Goal: Task Accomplishment & Management: Complete application form

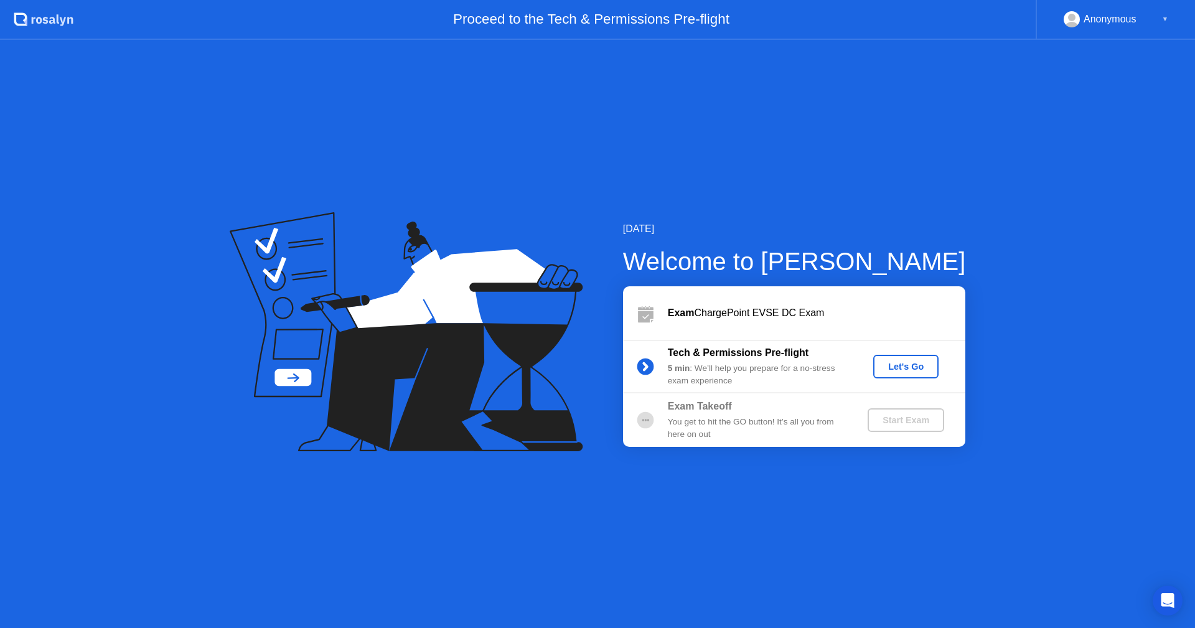
click at [910, 367] on div "Let's Go" at bounding box center [905, 367] width 55 height 10
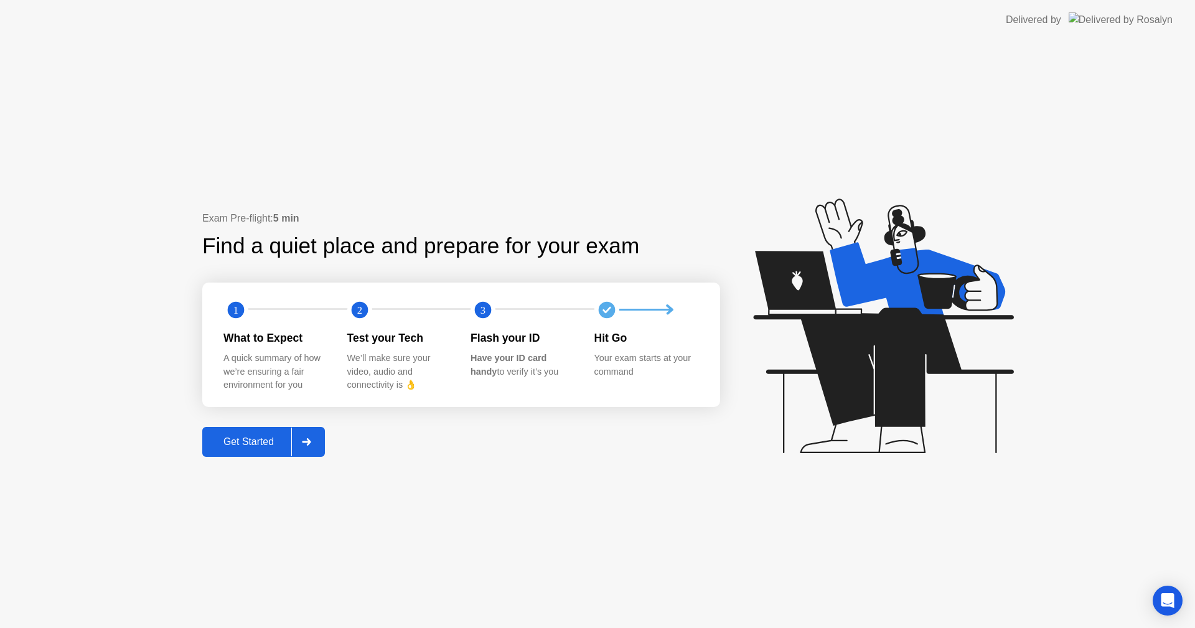
click at [268, 450] on button "Get Started" at bounding box center [263, 442] width 123 height 30
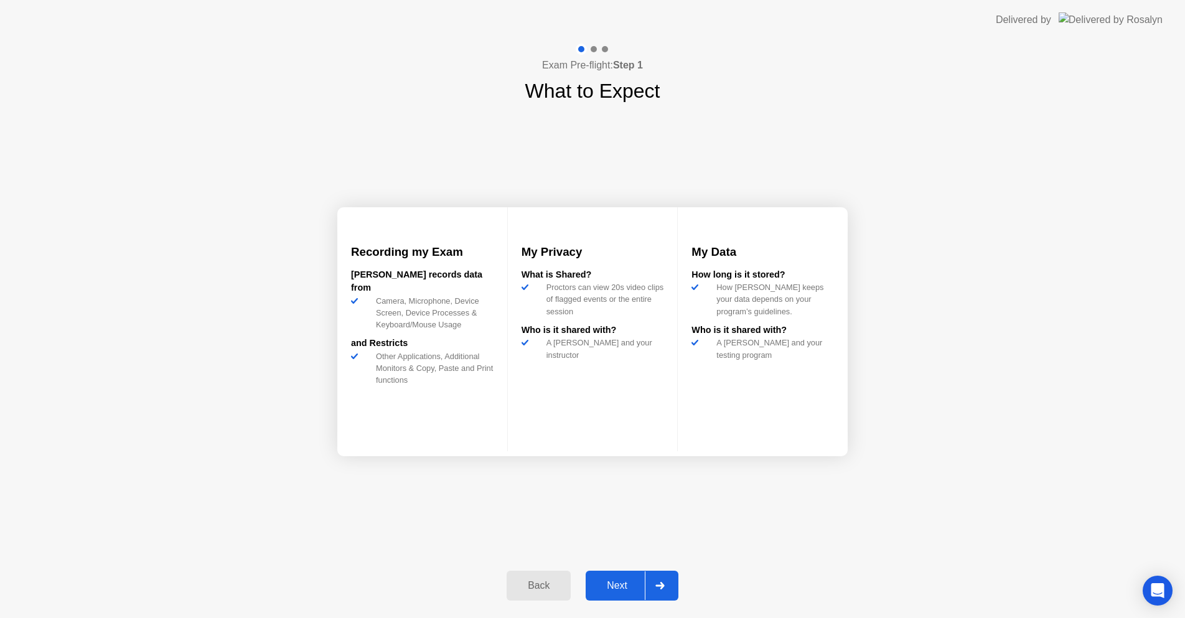
click at [622, 580] on div "Next" at bounding box center [617, 585] width 55 height 11
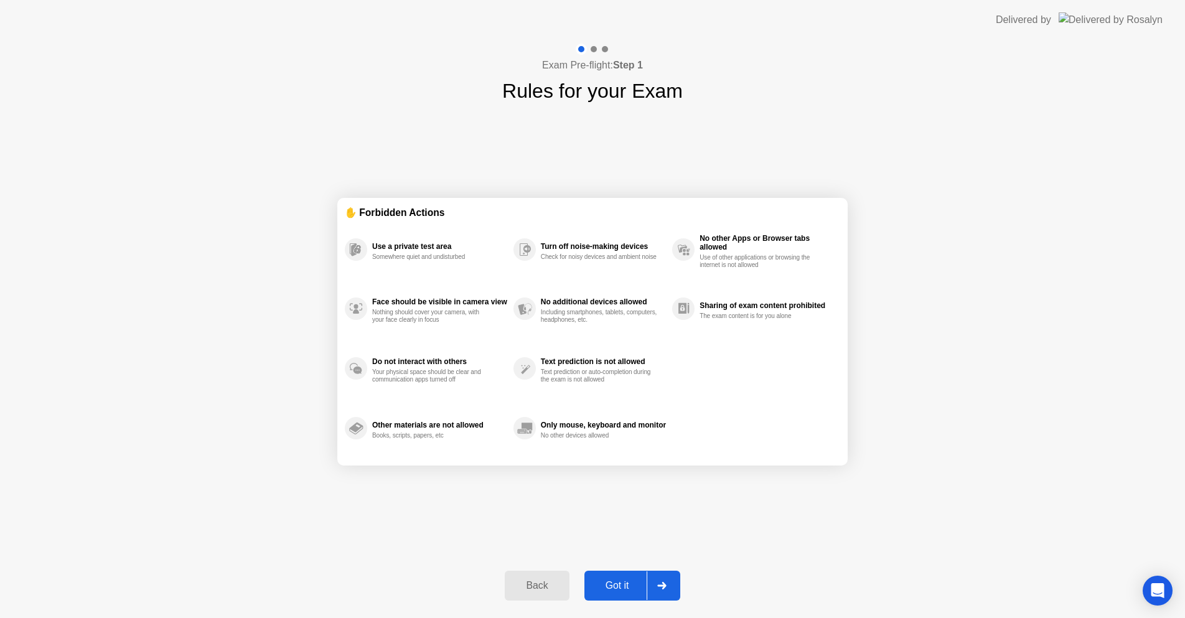
click at [611, 588] on div "Got it" at bounding box center [617, 585] width 59 height 11
select select "**********"
select select "*******"
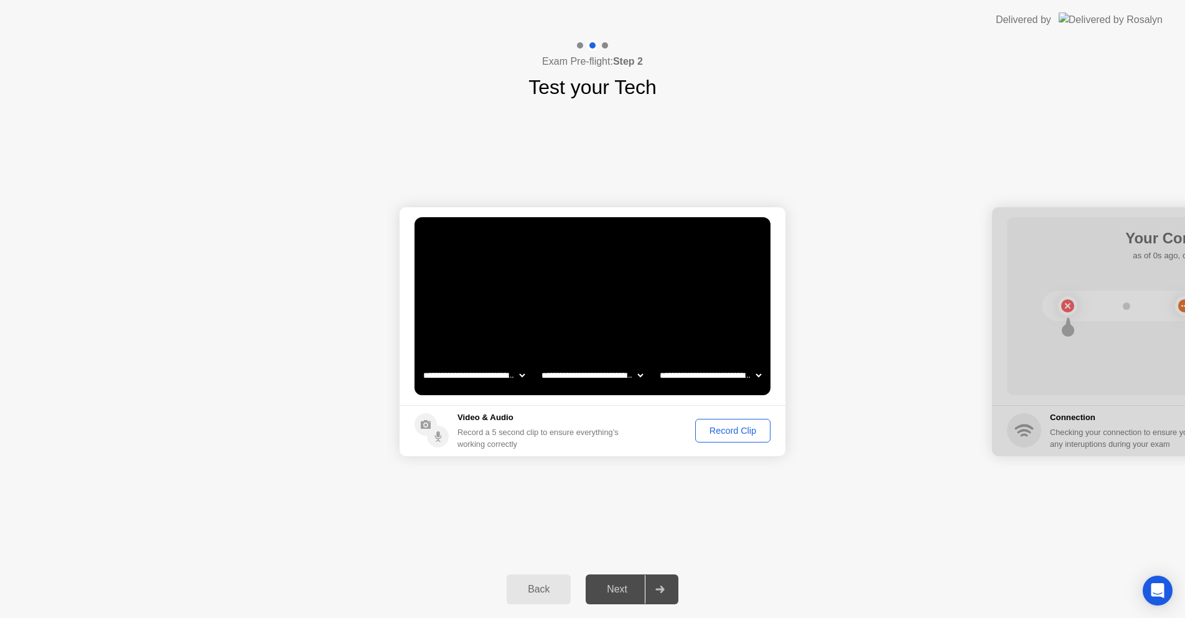
click at [538, 586] on div "Back" at bounding box center [539, 589] width 57 height 11
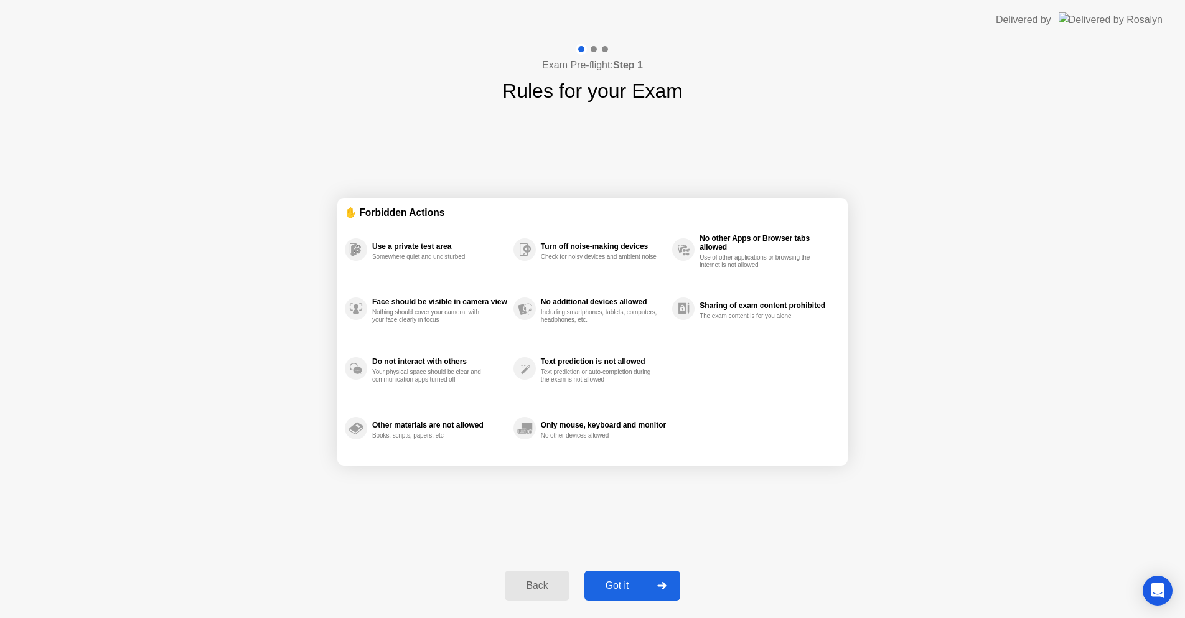
click at [534, 582] on div "Back" at bounding box center [537, 585] width 57 height 11
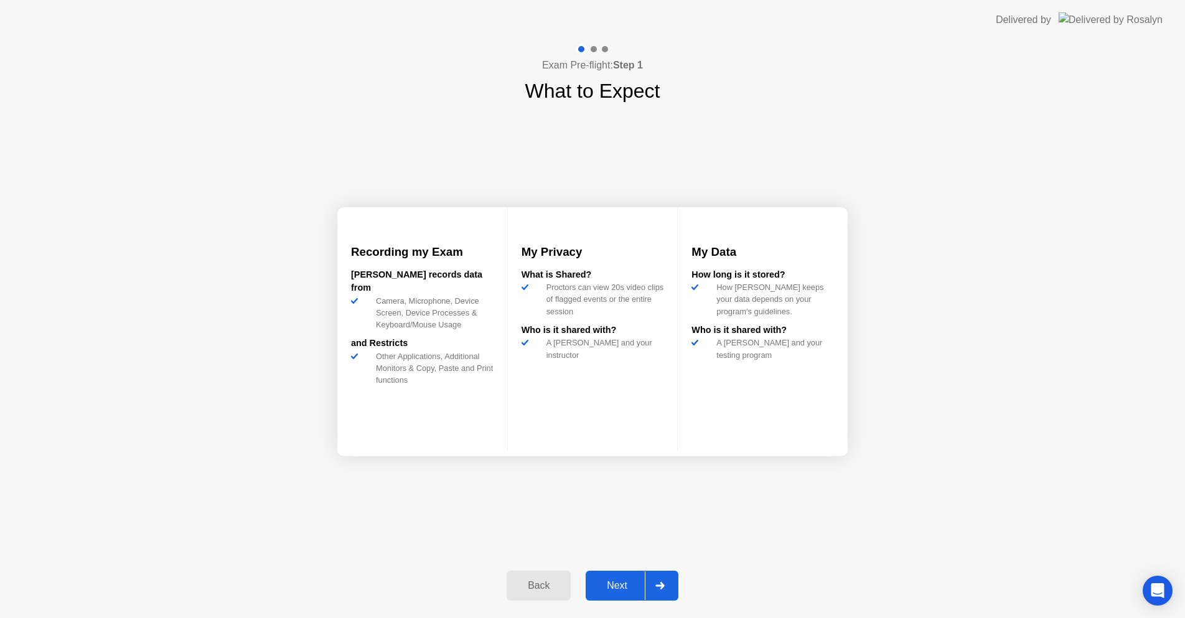
click at [621, 578] on button "Next" at bounding box center [632, 586] width 93 height 30
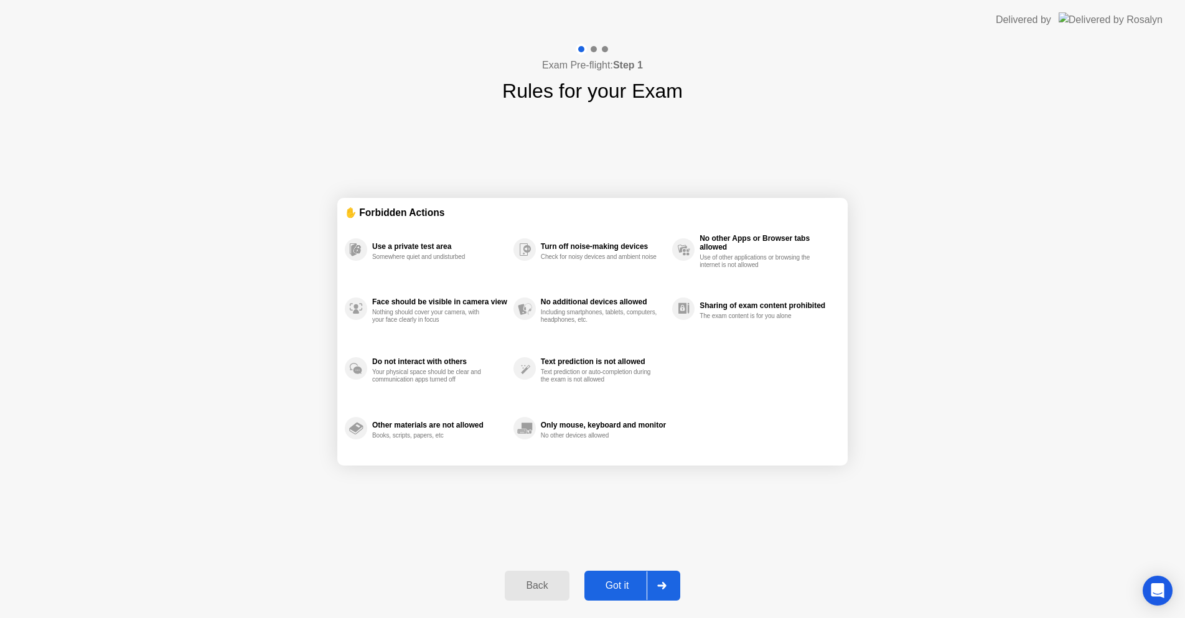
click at [755, 2] on header "Delivered by" at bounding box center [592, 20] width 1185 height 40
click at [543, 14] on header "Delivered by" at bounding box center [597, 20] width 1195 height 40
click at [546, 0] on header "Delivered by" at bounding box center [597, 20] width 1195 height 40
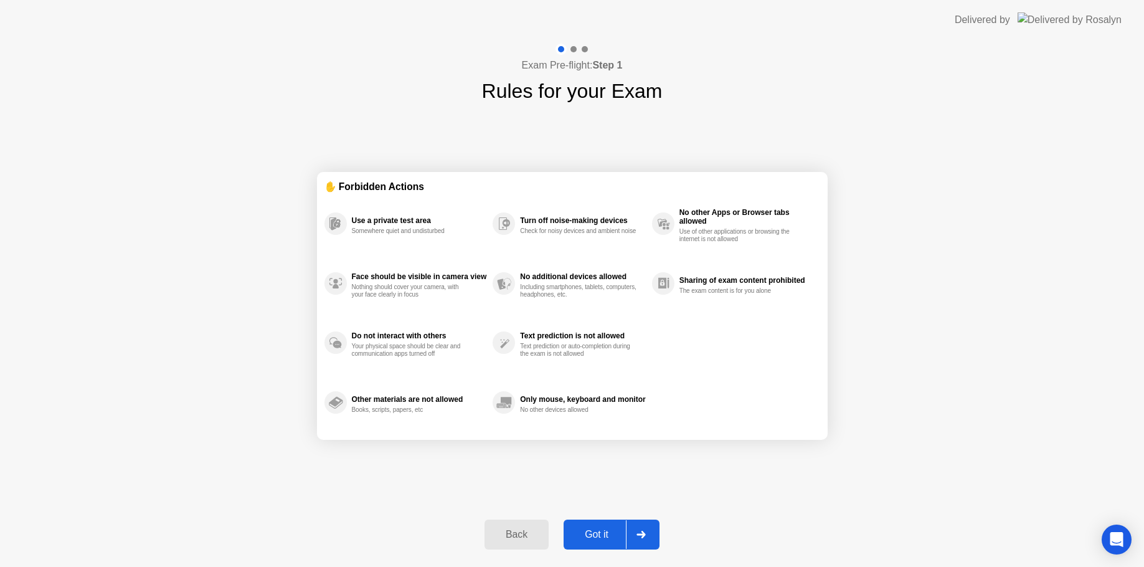
click at [607, 534] on div "Got it" at bounding box center [596, 534] width 59 height 11
select select "**********"
select select "*******"
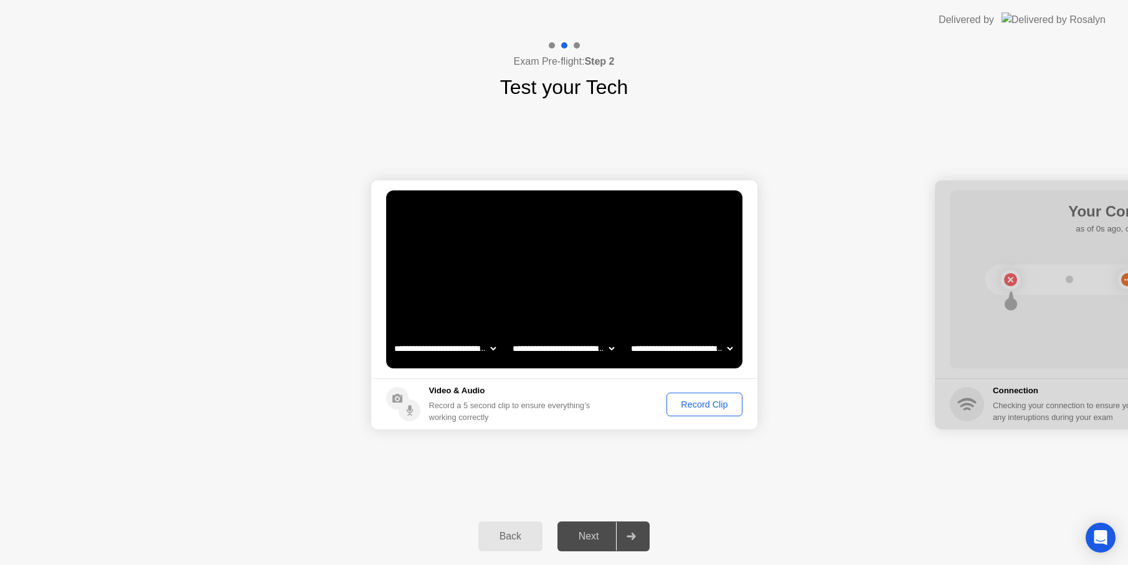
click at [710, 408] on div "Record Clip" at bounding box center [704, 405] width 67 height 10
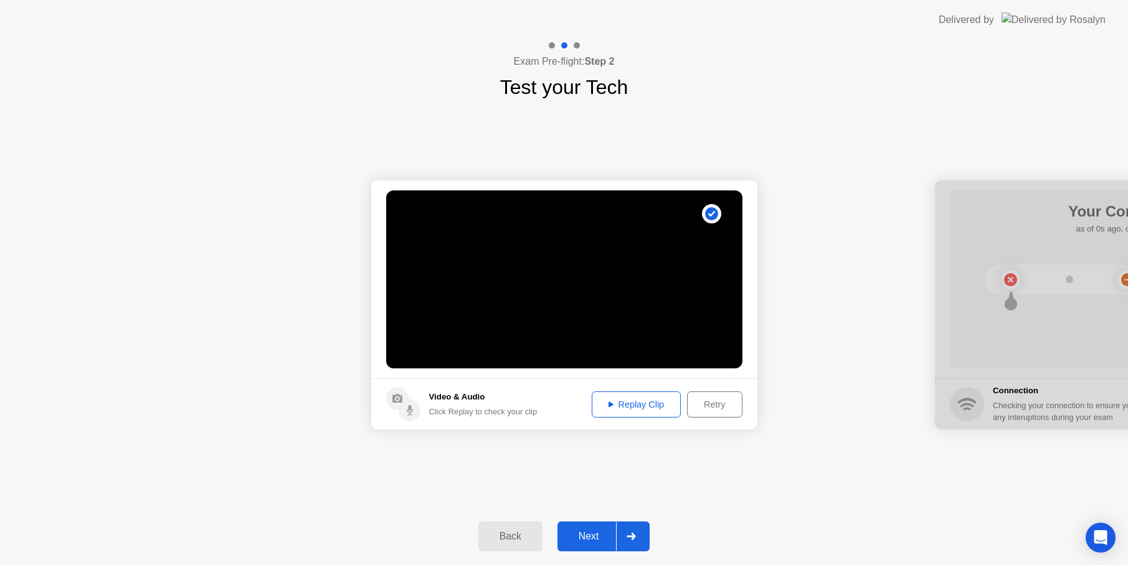
click at [577, 538] on div "Next" at bounding box center [588, 536] width 55 height 11
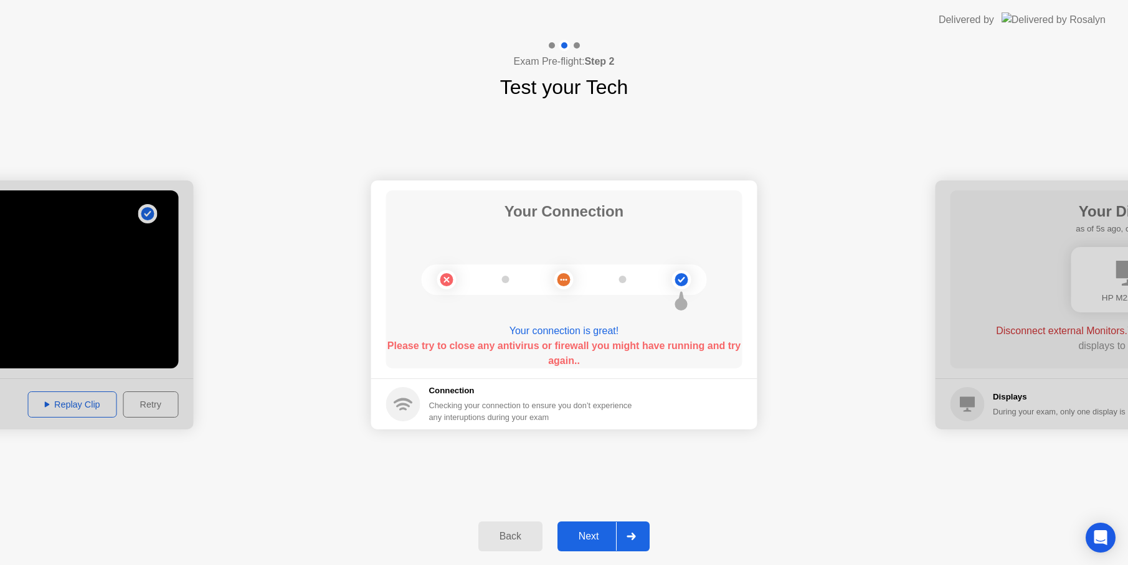
click at [426, 396] on div "Connection Checking your connection to ensure you don’t experience any interupt…" at bounding box center [512, 404] width 253 height 39
click at [583, 540] on div "Next" at bounding box center [588, 536] width 55 height 11
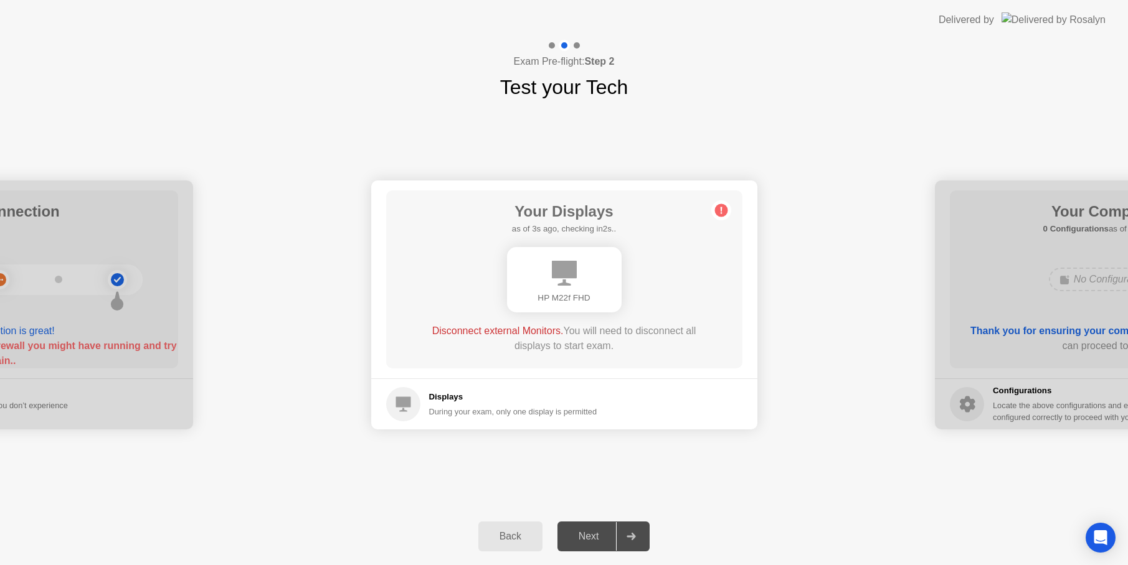
click at [527, 539] on div "Back" at bounding box center [510, 536] width 57 height 11
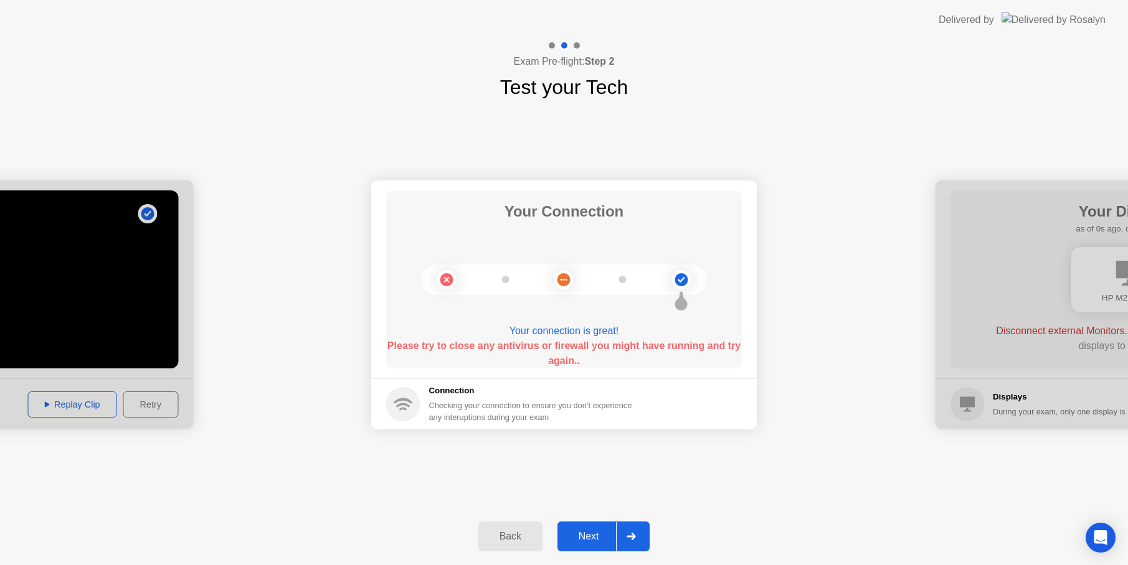
click at [527, 539] on div "Back" at bounding box center [510, 536] width 57 height 11
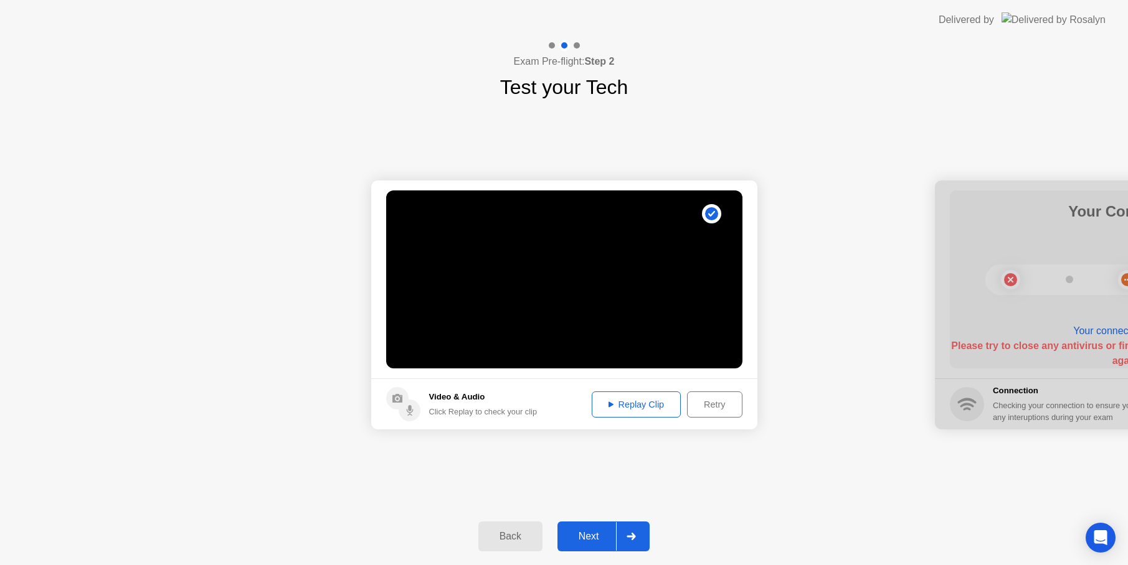
click at [582, 539] on div "Next" at bounding box center [588, 536] width 55 height 11
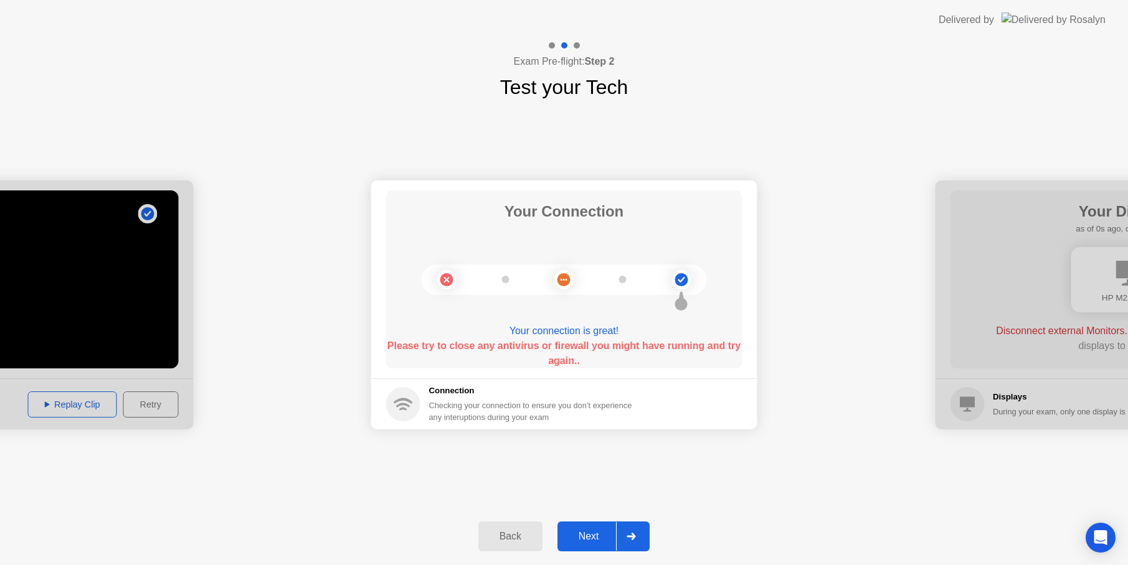
click at [601, 540] on div "Next" at bounding box center [588, 536] width 55 height 11
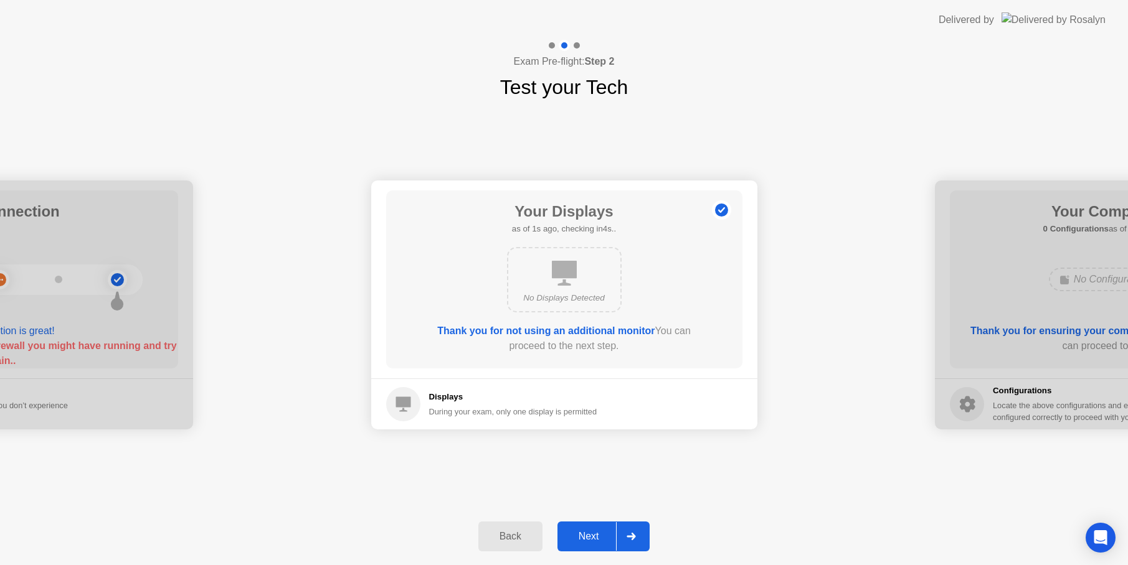
click at [599, 532] on div "Next" at bounding box center [588, 536] width 55 height 11
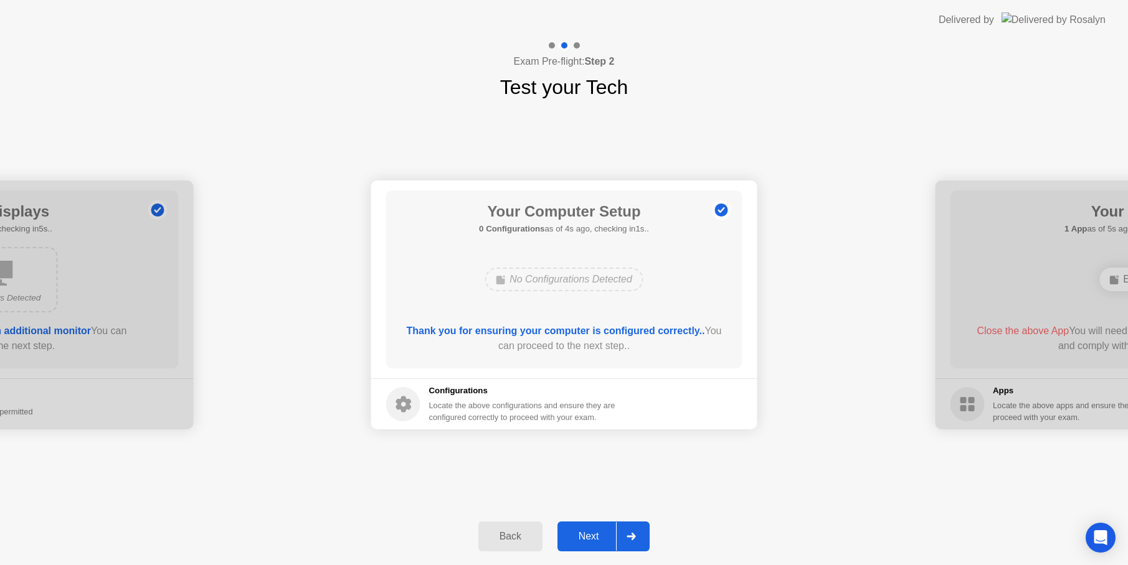
click at [600, 538] on div "Next" at bounding box center [588, 536] width 55 height 11
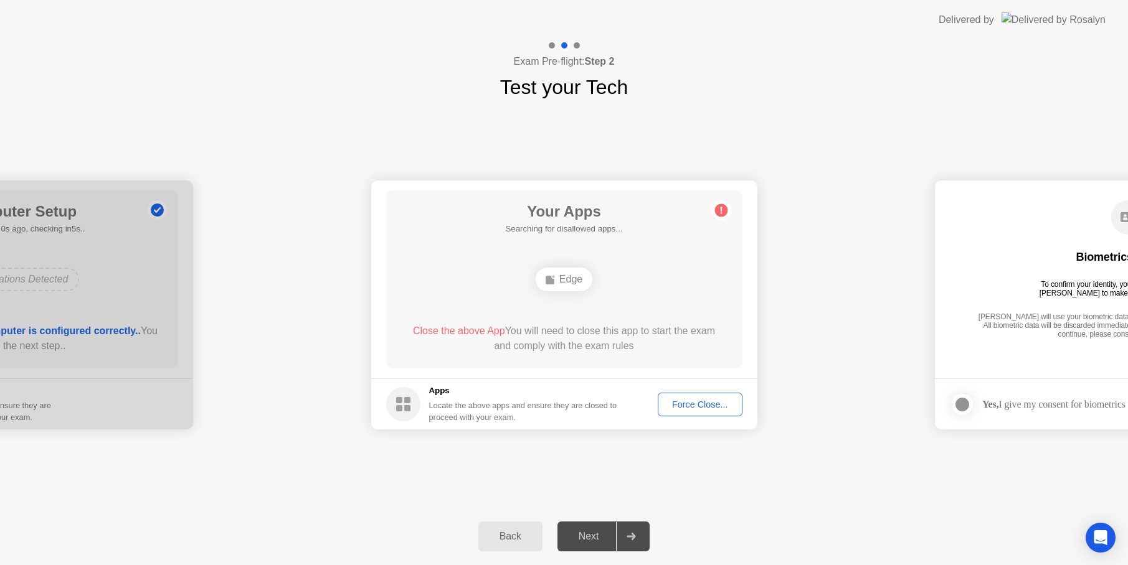
click at [570, 289] on div "Edge" at bounding box center [563, 280] width 57 height 24
click at [568, 281] on div "Edge" at bounding box center [563, 280] width 57 height 24
click at [554, 285] on div "Edge" at bounding box center [563, 280] width 57 height 24
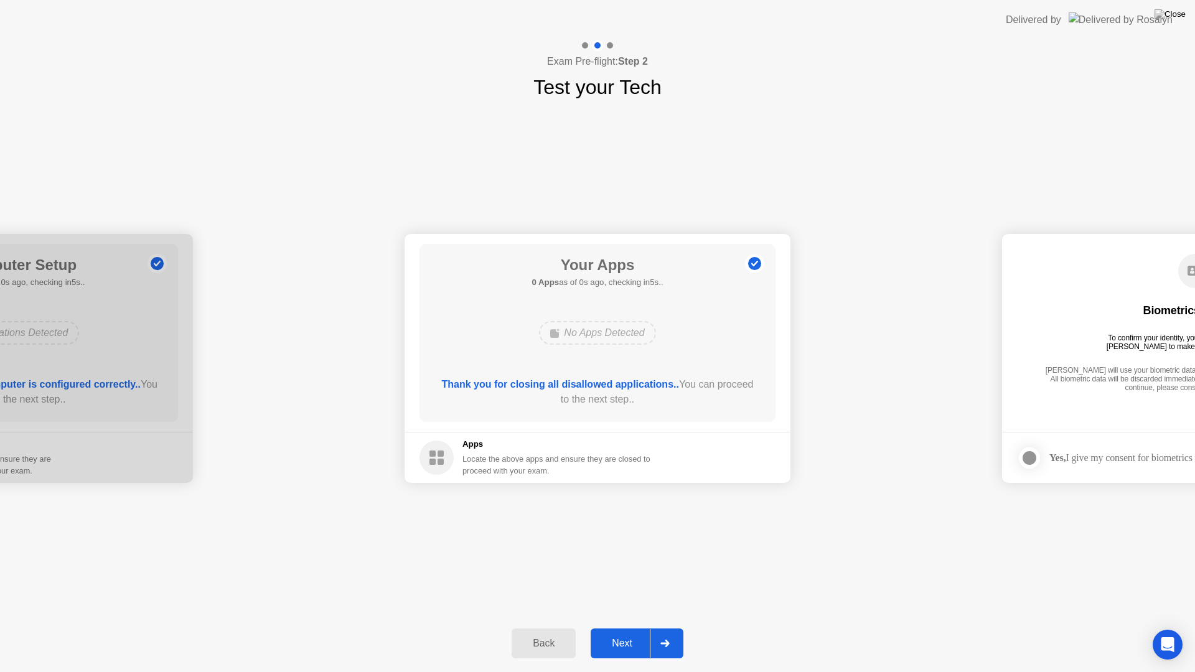
click at [964, 34] on header "Delivered by" at bounding box center [597, 20] width 1195 height 40
drag, startPoint x: 680, startPoint y: 12, endPoint x: 721, endPoint y: 46, distance: 53.5
click at [721, 46] on app-layout-with-logo "**********" at bounding box center [597, 336] width 1195 height 672
click at [901, 4] on header "Delivered by" at bounding box center [597, 20] width 1195 height 40
drag, startPoint x: 902, startPoint y: 19, endPoint x: 902, endPoint y: 31, distance: 11.8
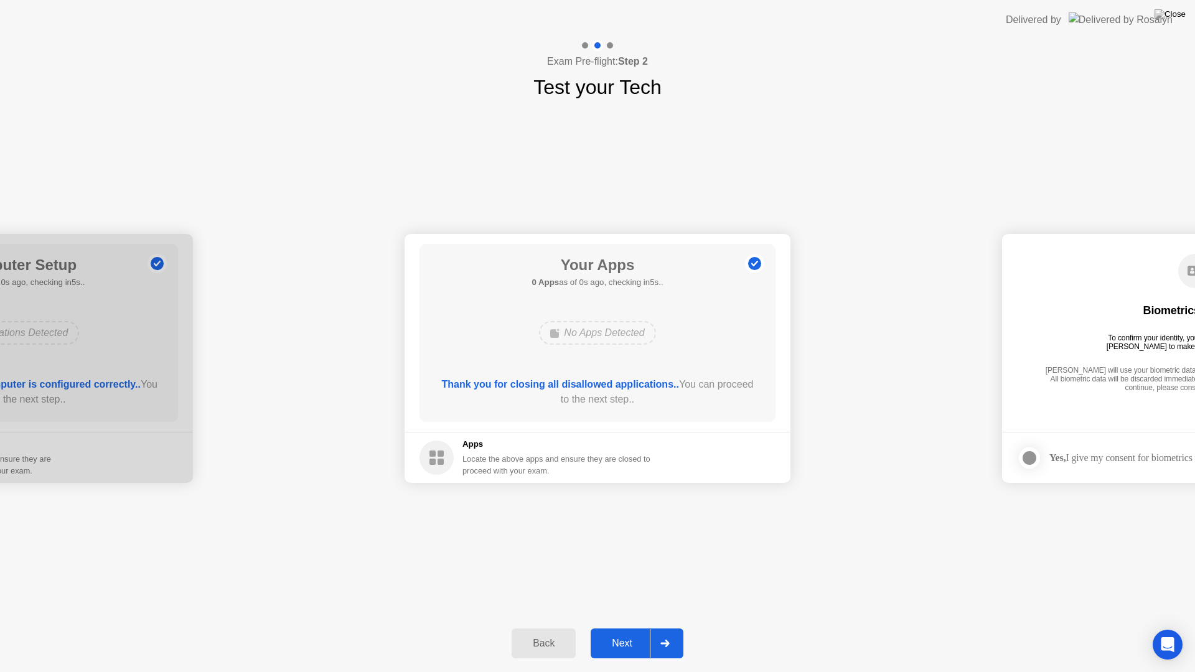
click at [902, 31] on header "Delivered by" at bounding box center [597, 20] width 1195 height 40
drag, startPoint x: 920, startPoint y: 6, endPoint x: 874, endPoint y: 42, distance: 58.4
click at [874, 42] on app-layout-with-logo "**********" at bounding box center [597, 336] width 1195 height 672
click at [957, 13] on header "Delivered by" at bounding box center [597, 20] width 1195 height 40
drag, startPoint x: 850, startPoint y: 14, endPoint x: 856, endPoint y: 43, distance: 29.3
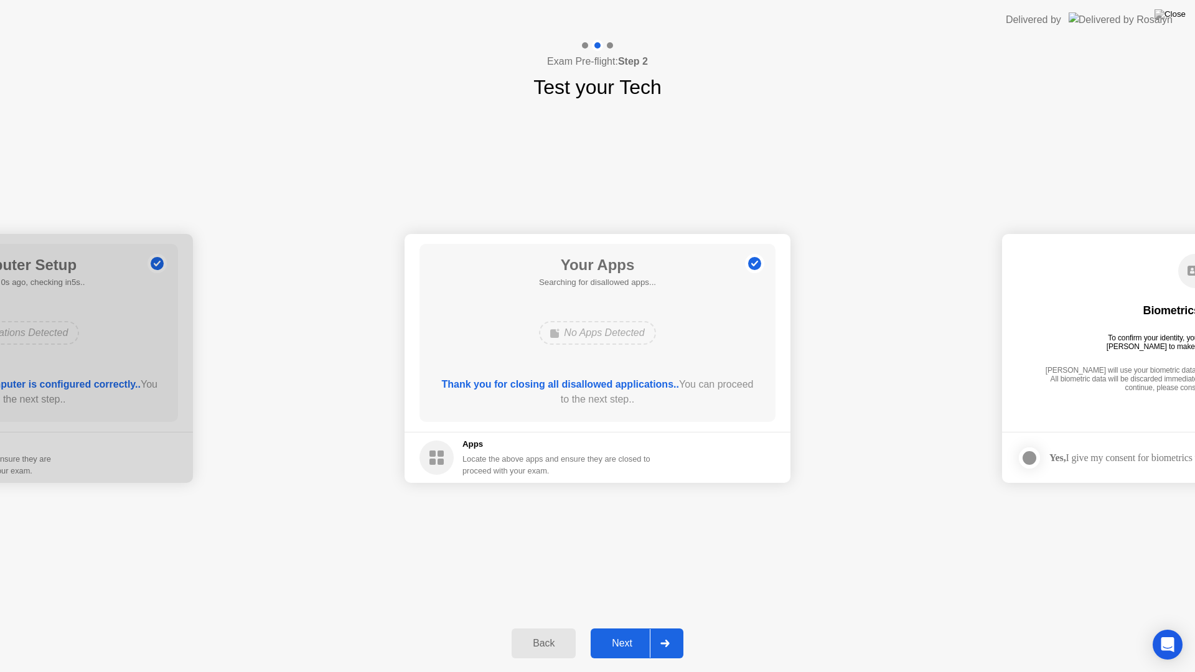
click at [855, 48] on app-layout-with-logo "**********" at bounding box center [597, 336] width 1195 height 672
click at [854, 4] on header "Delivered by" at bounding box center [597, 20] width 1195 height 40
click at [870, 37] on header "Delivered by" at bounding box center [597, 20] width 1195 height 40
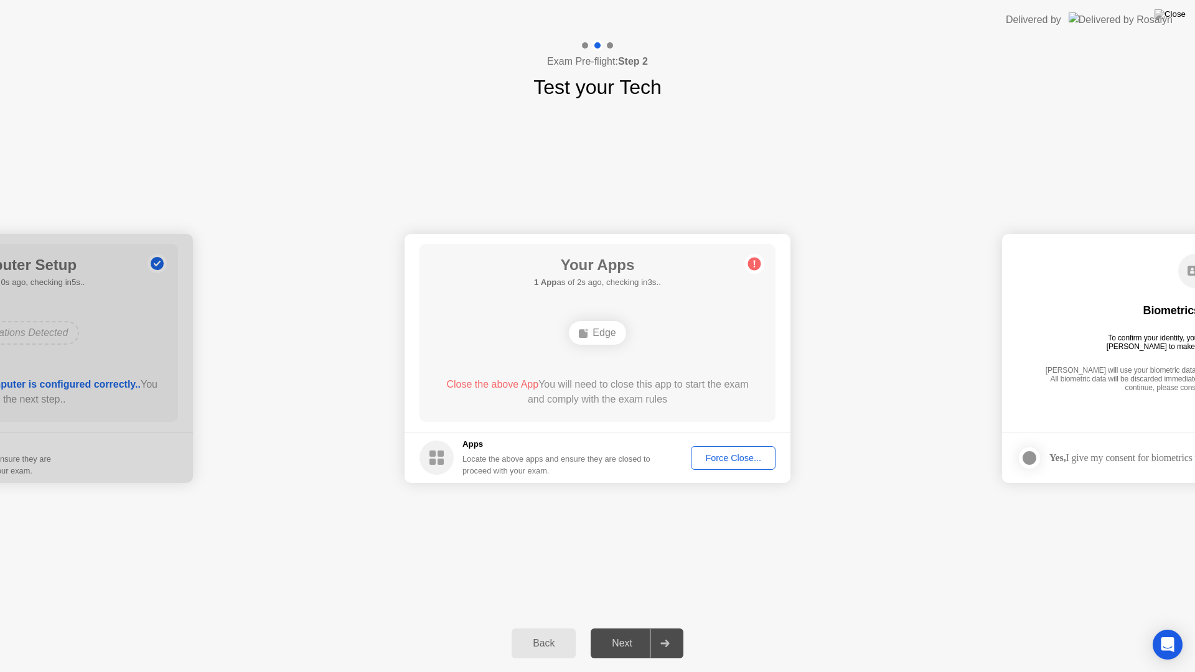
drag, startPoint x: 1131, startPoint y: 10, endPoint x: 1121, endPoint y: 26, distance: 18.8
click at [1123, 24] on div "Delivered by" at bounding box center [1089, 20] width 167 height 40
click at [832, 11] on header "Delivered by" at bounding box center [597, 20] width 1195 height 40
click at [554, 628] on div "Back" at bounding box center [544, 643] width 57 height 11
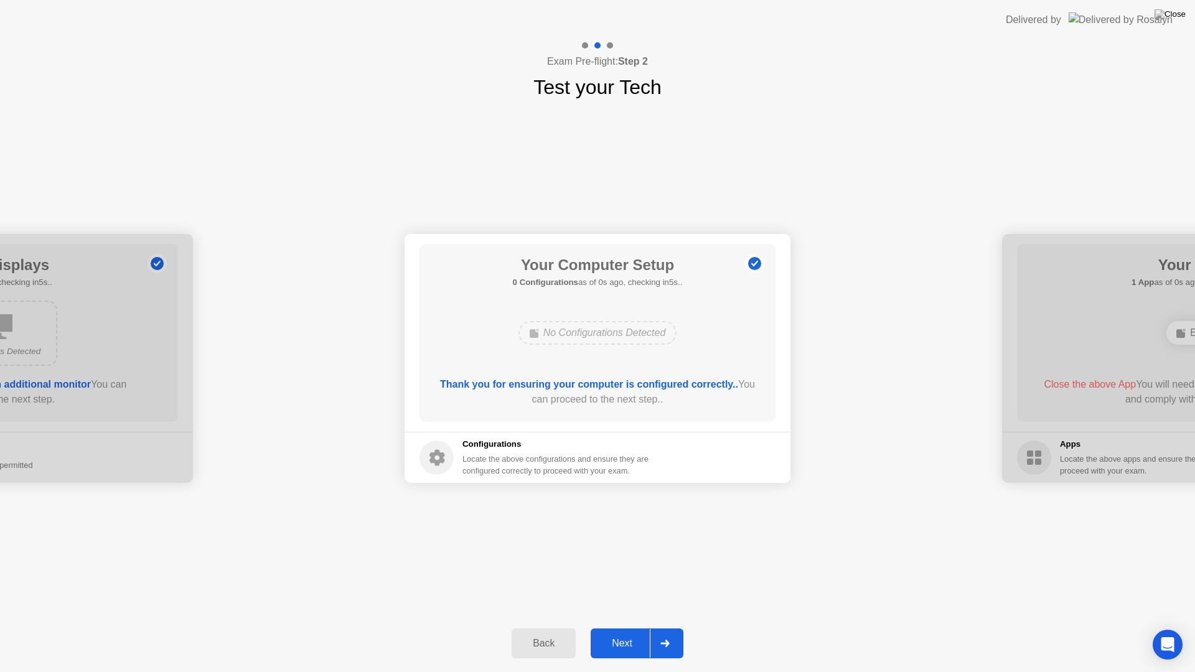
click at [626, 628] on div "Next" at bounding box center [622, 643] width 55 height 11
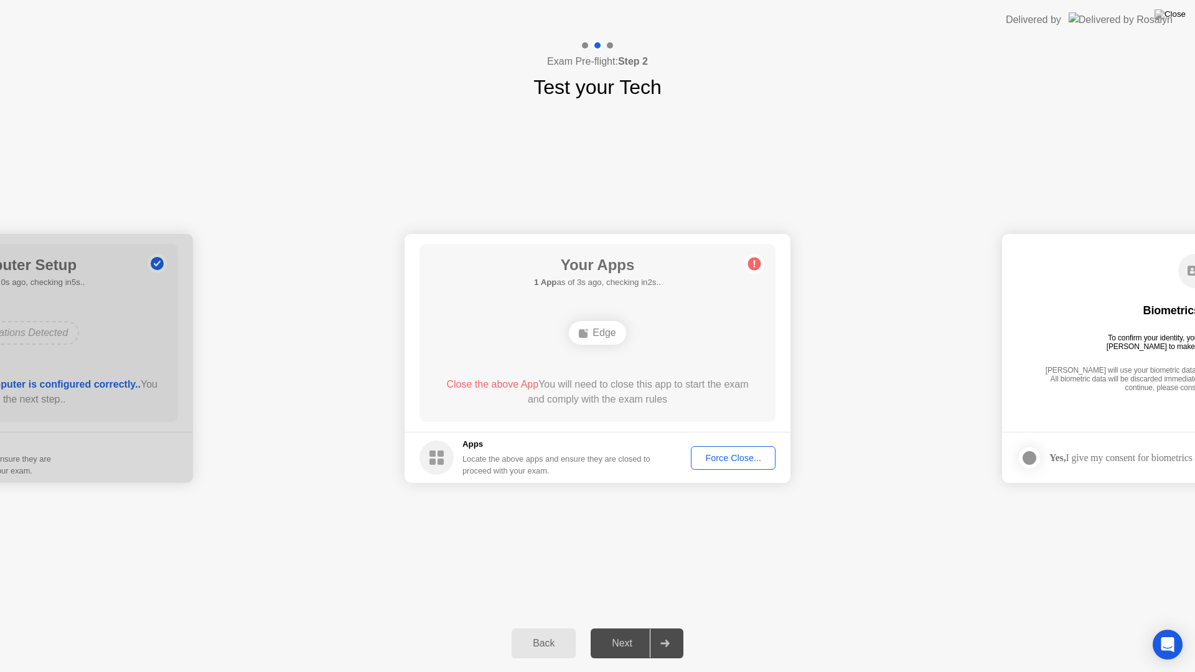
click at [1006, 6] on header "Delivered by" at bounding box center [597, 20] width 1195 height 40
drag, startPoint x: 1006, startPoint y: 6, endPoint x: 1001, endPoint y: 24, distance: 18.3
click at [1001, 24] on header "Delivered by" at bounding box center [597, 20] width 1195 height 40
click at [720, 465] on button "Force Close..." at bounding box center [733, 458] width 85 height 24
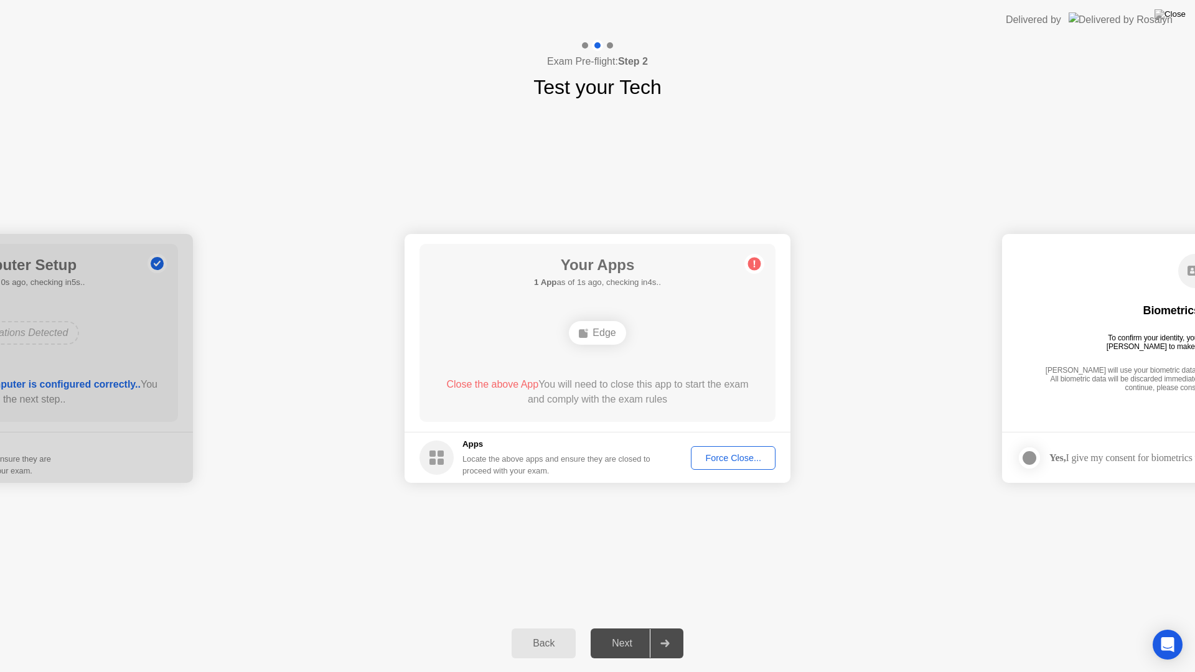
click at [549, 628] on div "Back" at bounding box center [544, 643] width 57 height 11
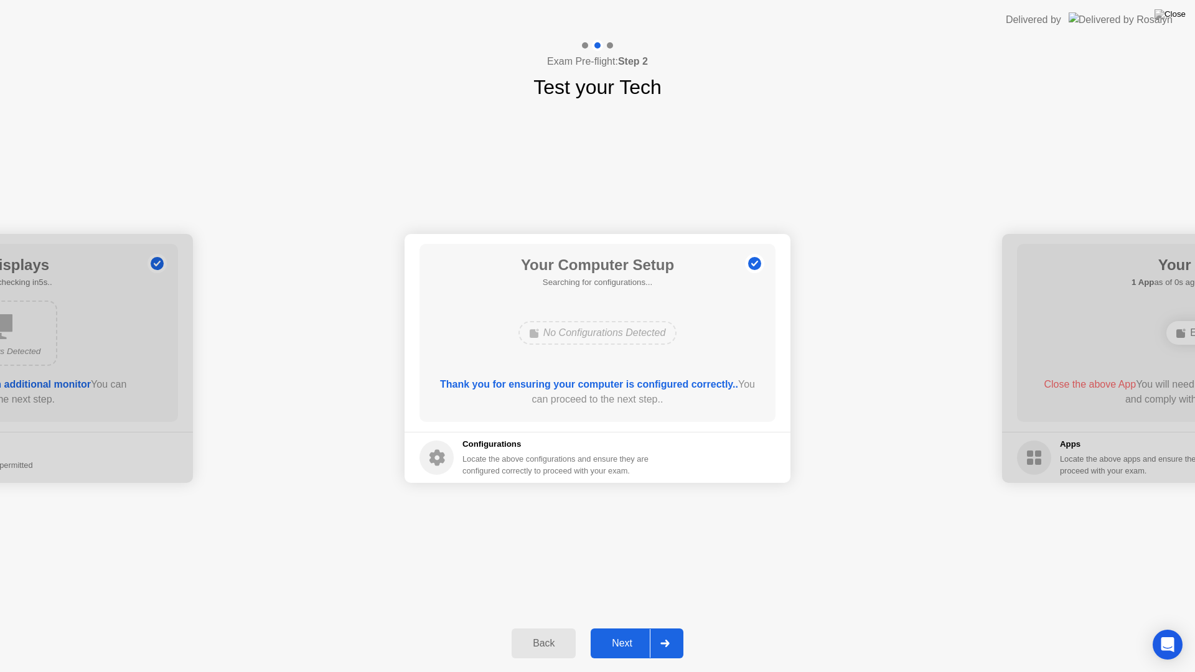
click at [550, 628] on div "Back" at bounding box center [544, 643] width 57 height 11
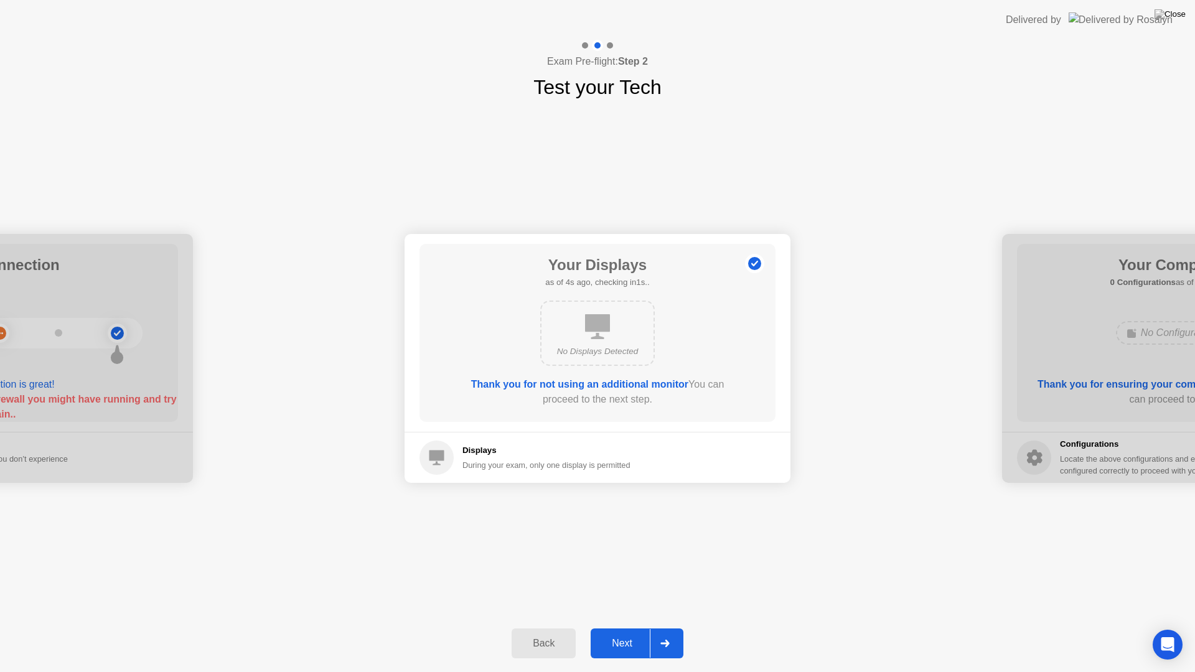
click at [903, 18] on header "Delivered by" at bounding box center [597, 20] width 1195 height 40
click at [905, 57] on div "Exam Pre-flight: Step 2 Test your Tech" at bounding box center [597, 71] width 1195 height 62
click at [870, 19] on header "Delivered by" at bounding box center [597, 20] width 1195 height 40
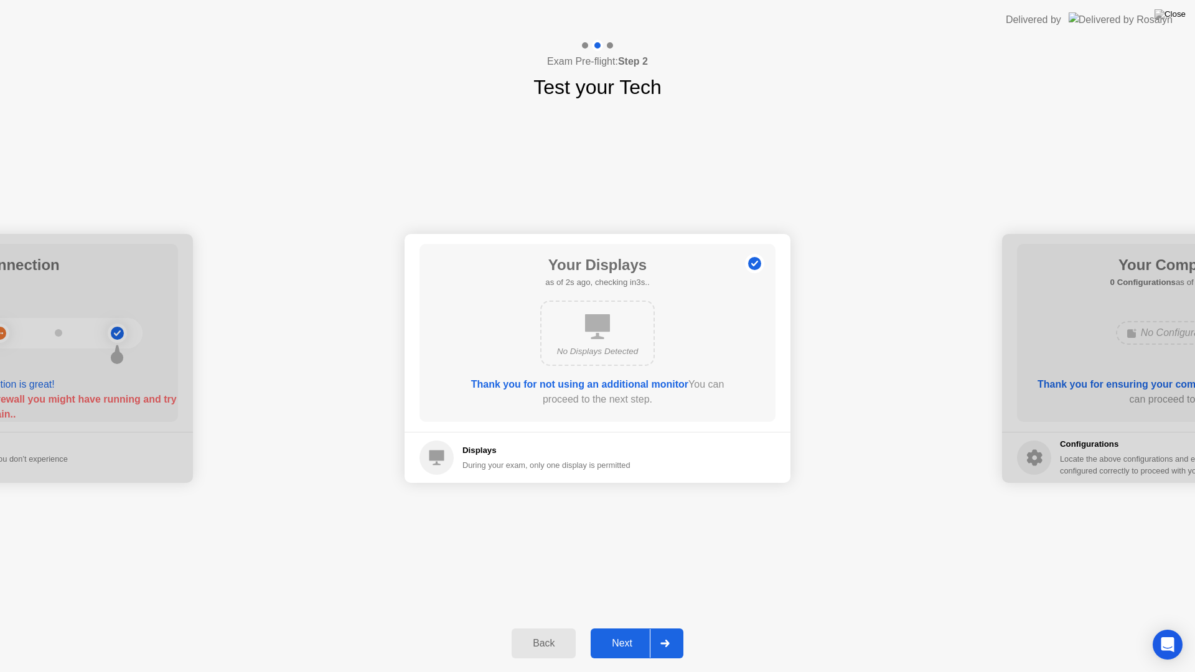
click at [633, 628] on div "Next" at bounding box center [622, 643] width 55 height 11
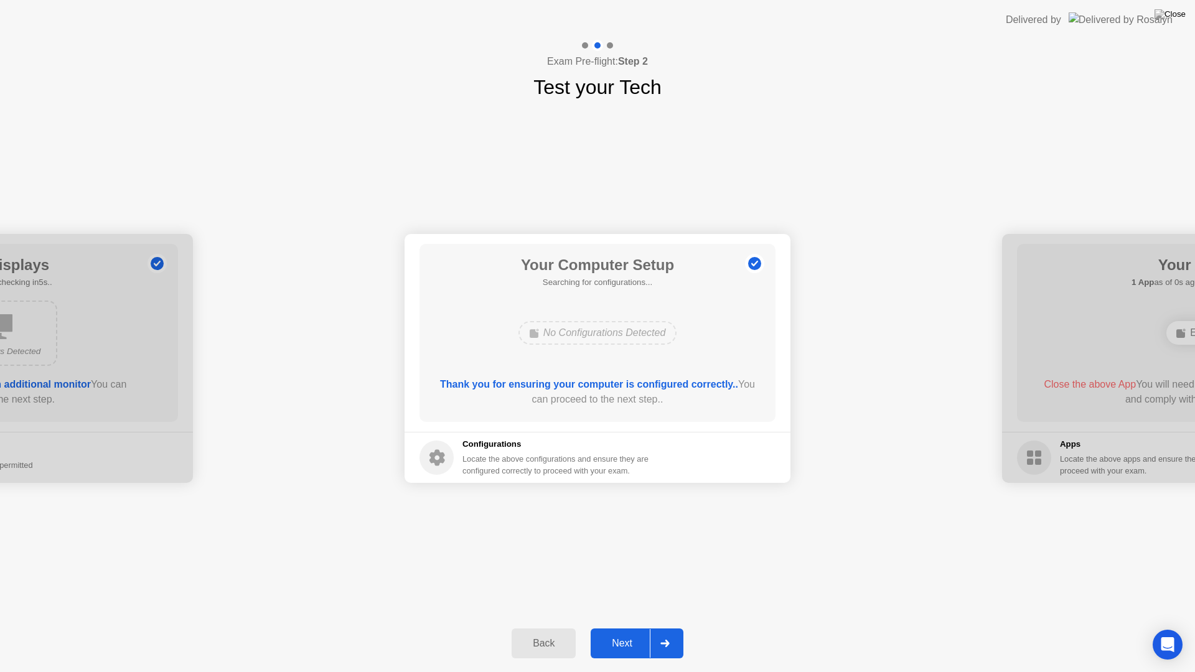
click at [631, 628] on div "Next" at bounding box center [622, 643] width 55 height 11
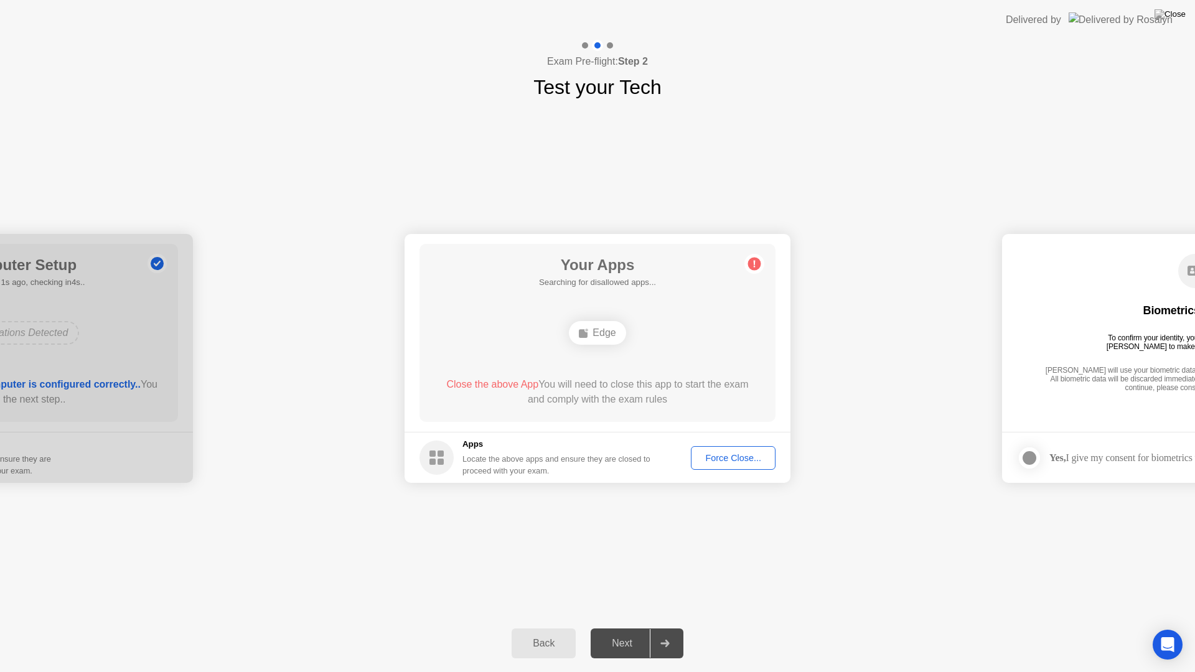
click at [593, 327] on div "Edge" at bounding box center [597, 333] width 57 height 24
click at [489, 391] on div "Close the above App You will need to close this app to start the exam and compl…" at bounding box center [598, 392] width 321 height 30
click at [490, 385] on span "Close the above App" at bounding box center [492, 384] width 92 height 11
drag, startPoint x: 444, startPoint y: 452, endPoint x: 580, endPoint y: 455, distance: 136.4
click at [447, 452] on icon at bounding box center [437, 458] width 34 height 34
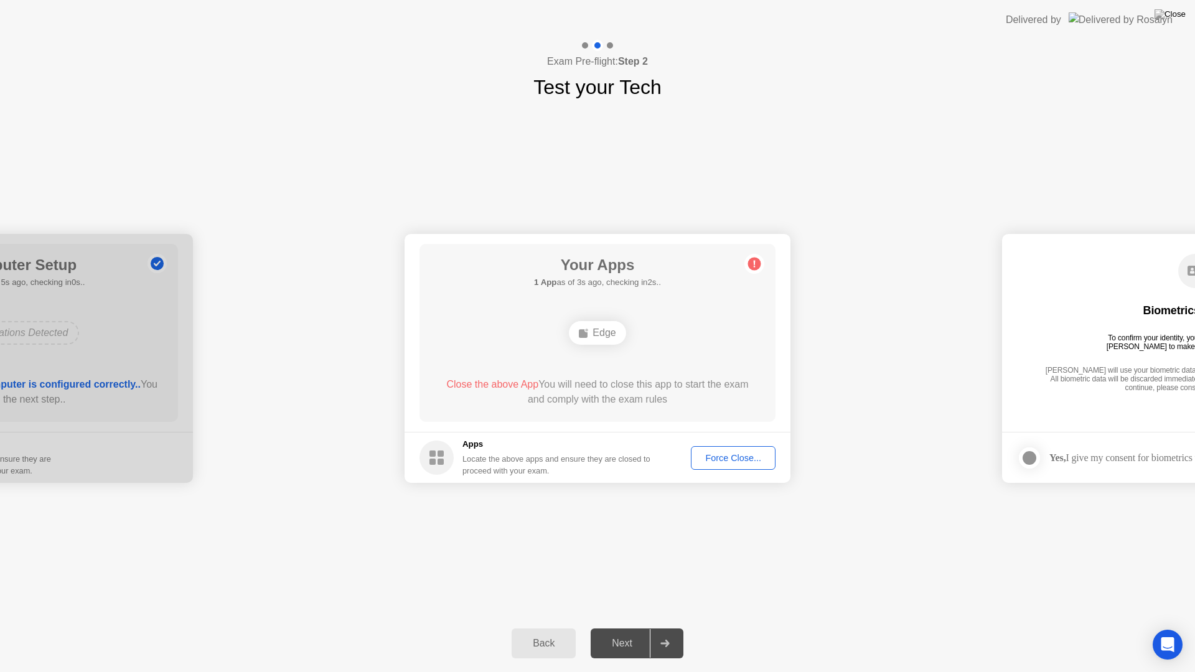
click at [733, 459] on div "Force Close..." at bounding box center [733, 458] width 76 height 10
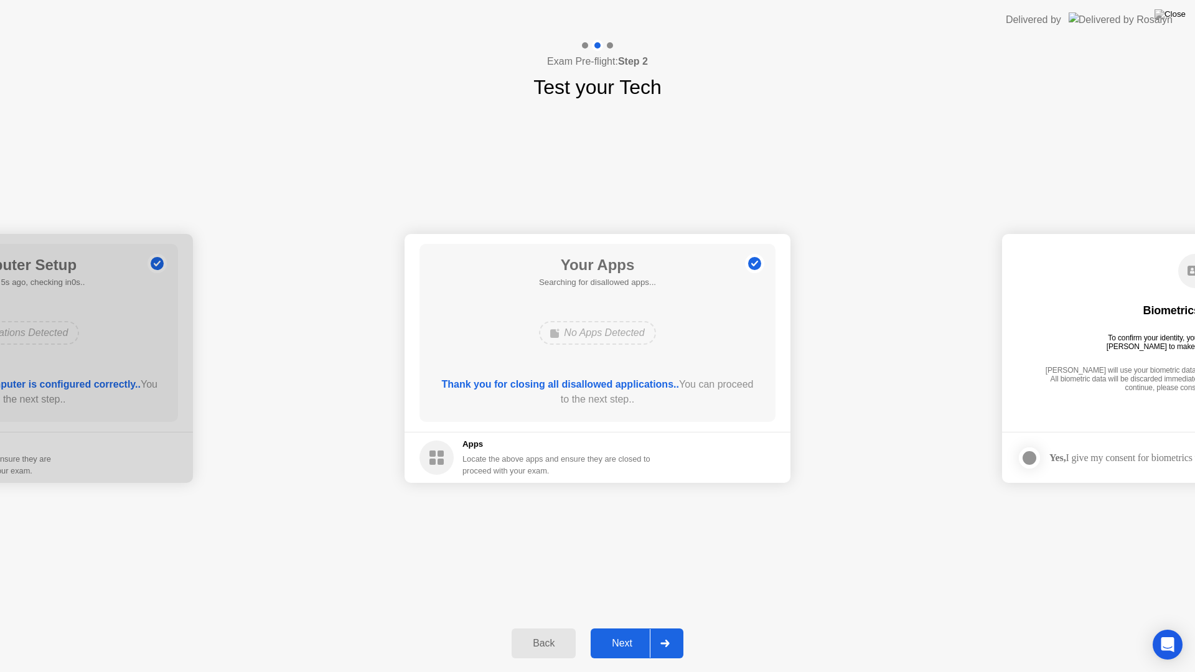
click at [626, 628] on div "Next" at bounding box center [622, 643] width 55 height 11
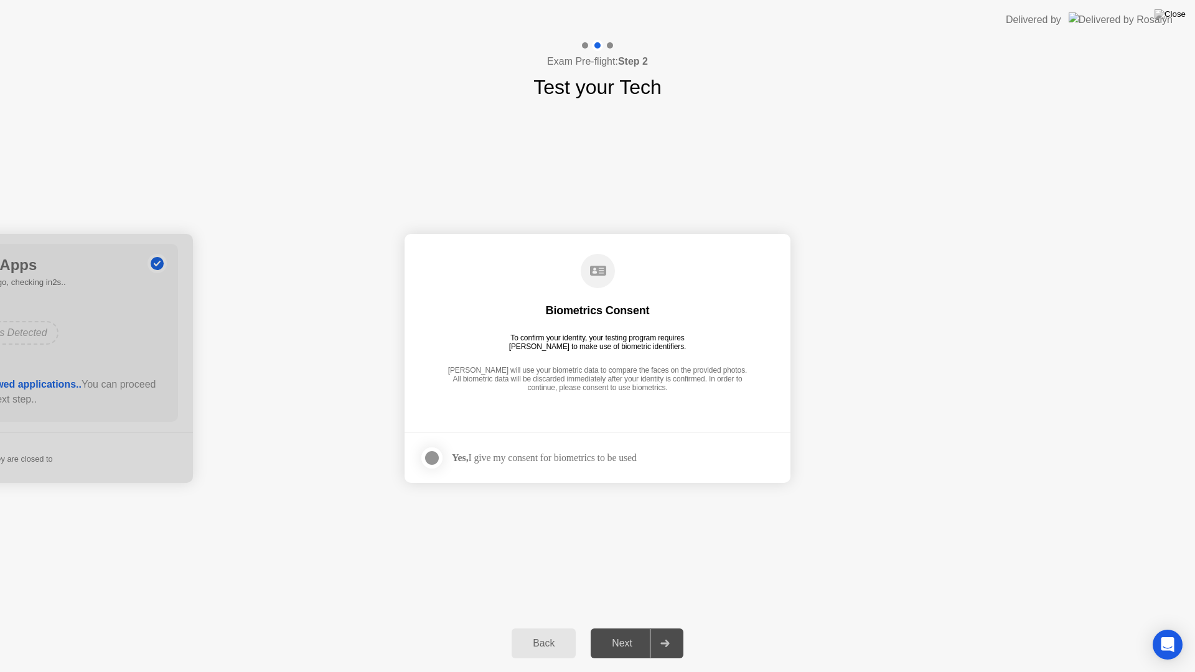
click at [425, 458] on div at bounding box center [432, 458] width 15 height 15
click at [605, 628] on div "Next" at bounding box center [622, 643] width 55 height 11
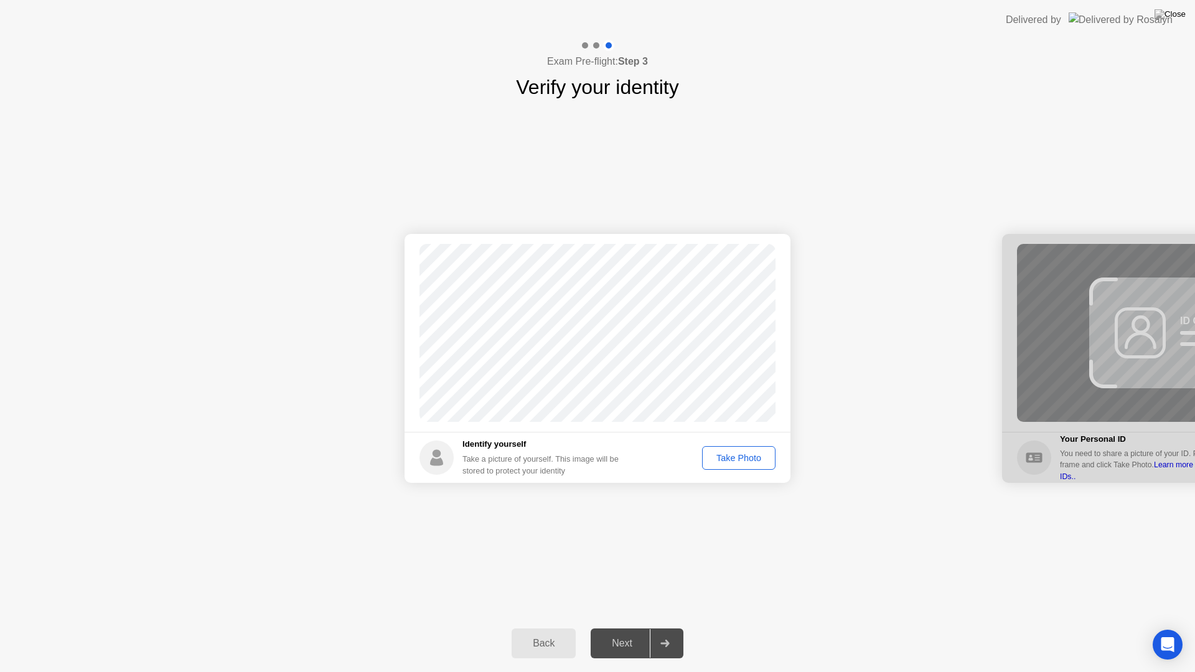
click at [740, 463] on div "Take Photo" at bounding box center [739, 458] width 65 height 10
click at [638, 628] on div "Next" at bounding box center [622, 643] width 55 height 11
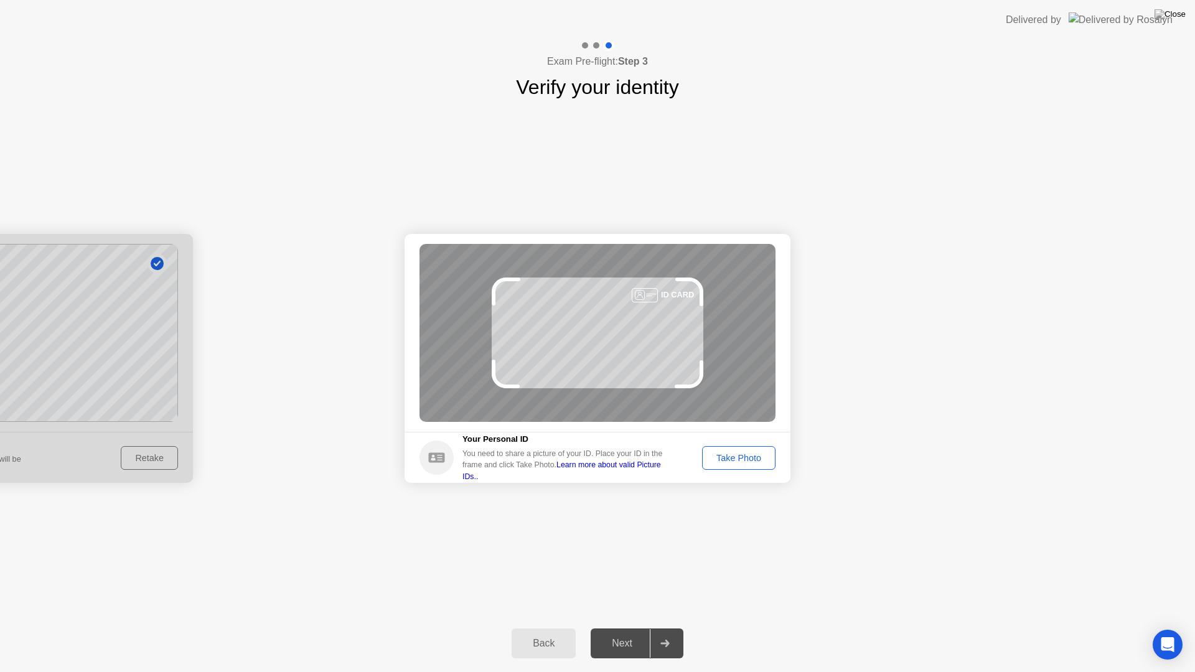
click at [760, 453] on div "Take Photo" at bounding box center [739, 458] width 65 height 10
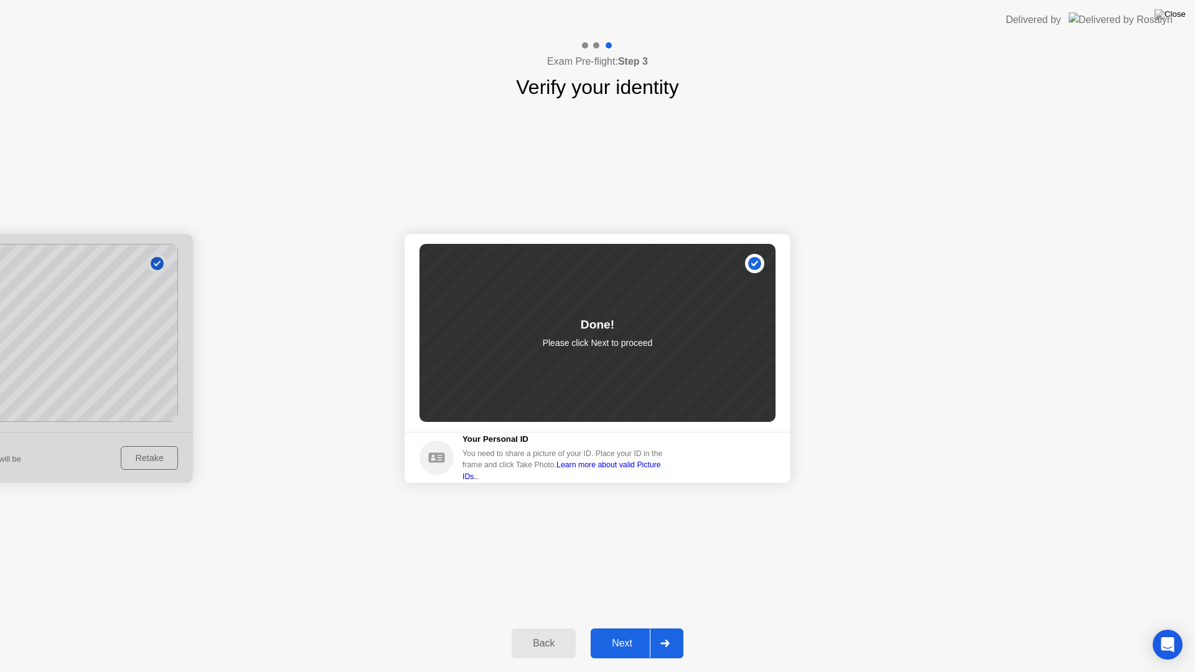
click at [603, 628] on div "Next" at bounding box center [622, 643] width 55 height 11
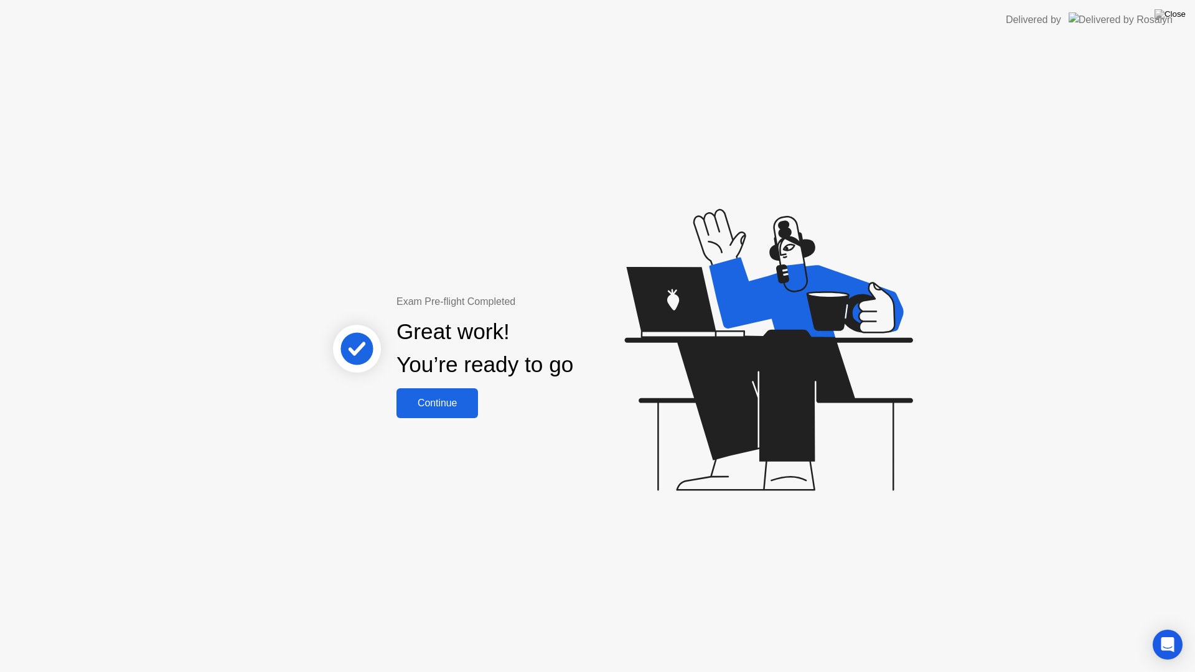
click at [450, 399] on div "Continue" at bounding box center [437, 403] width 74 height 11
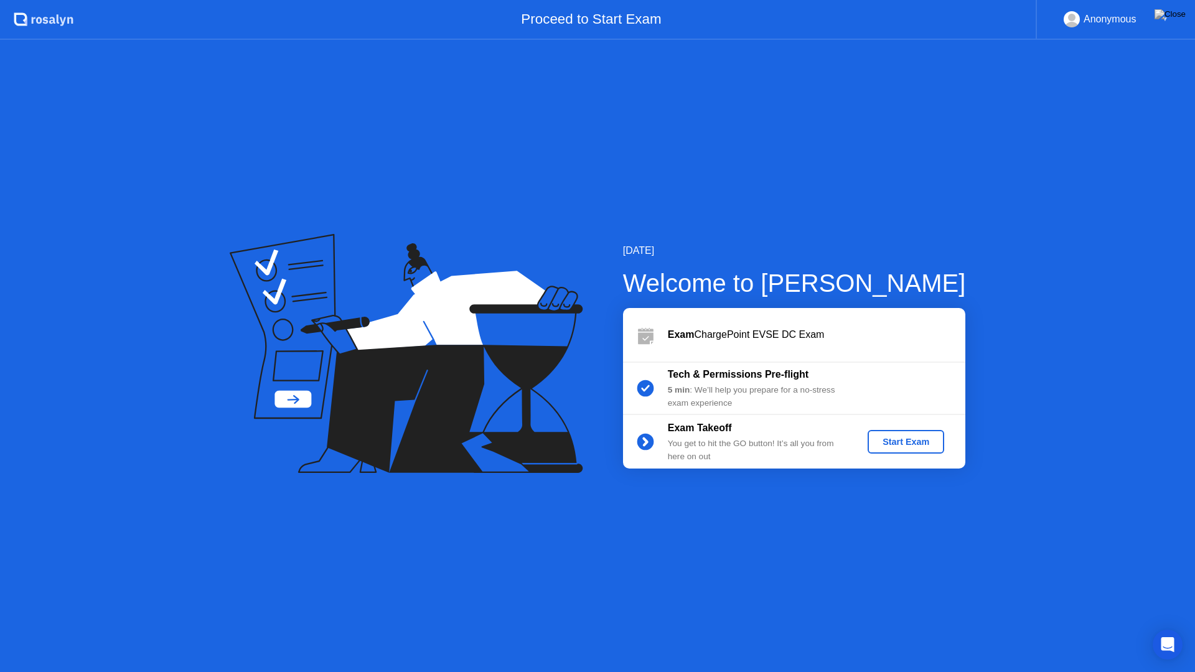
click at [917, 446] on div "Start Exam" at bounding box center [906, 442] width 67 height 10
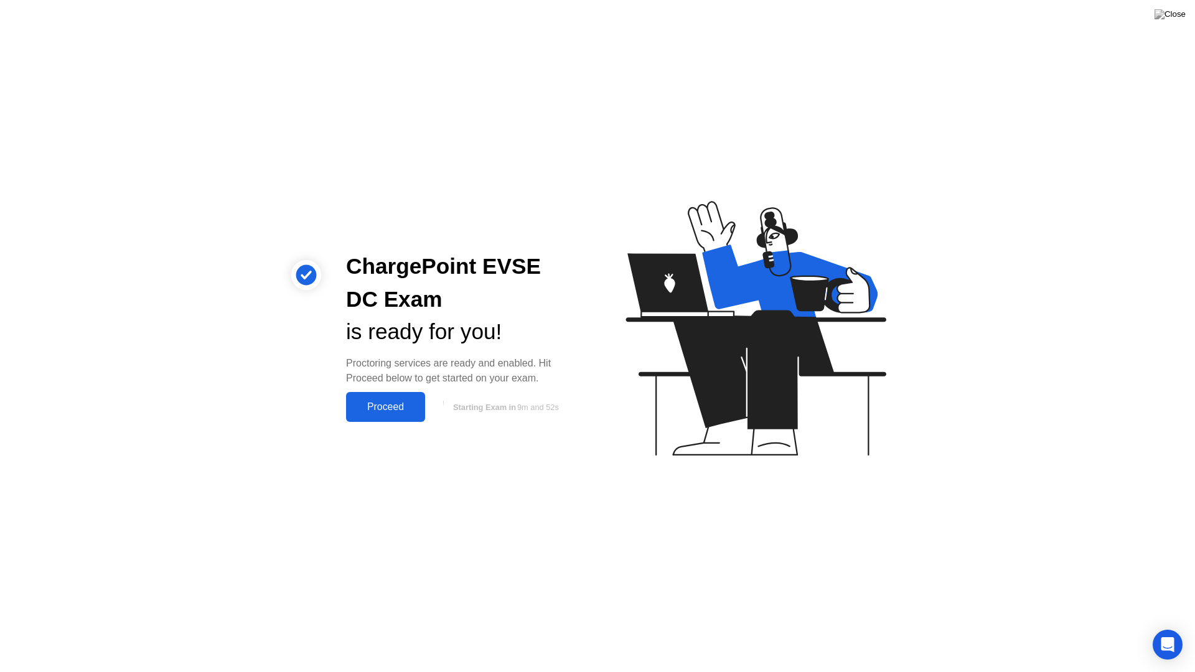
click at [398, 413] on div "Proceed" at bounding box center [386, 407] width 72 height 11
